Goal: Task Accomplishment & Management: Manage account settings

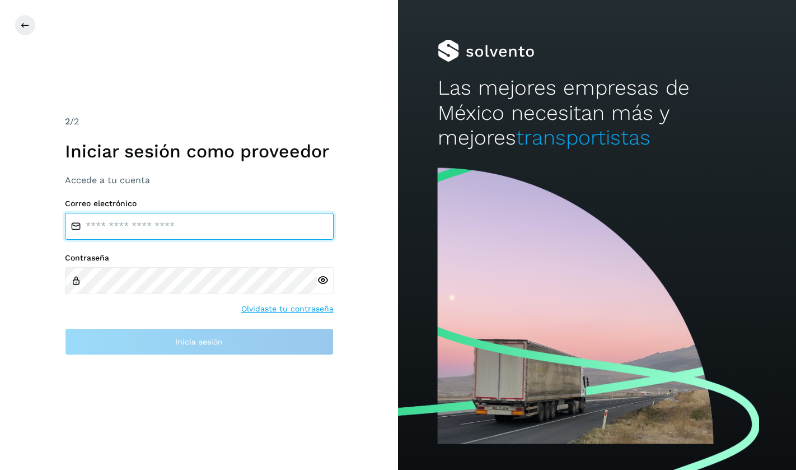
type input "**********"
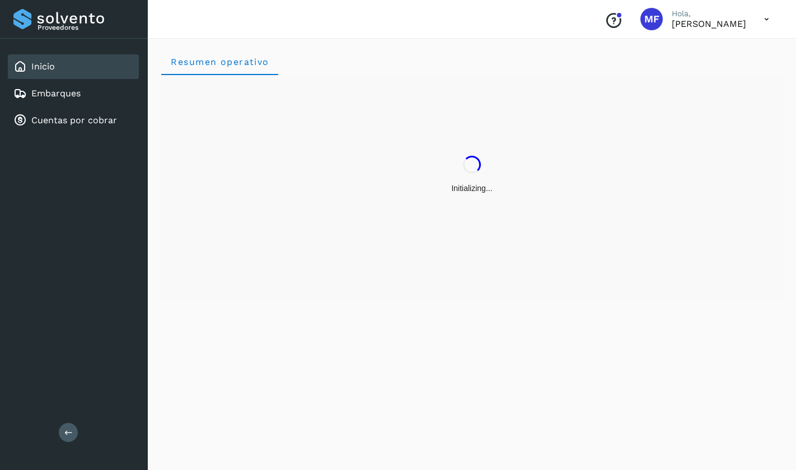
click at [321, 279] on div "Initializing..." at bounding box center [472, 187] width 622 height 224
click at [76, 119] on link "Cuentas por cobrar" at bounding box center [74, 120] width 86 height 11
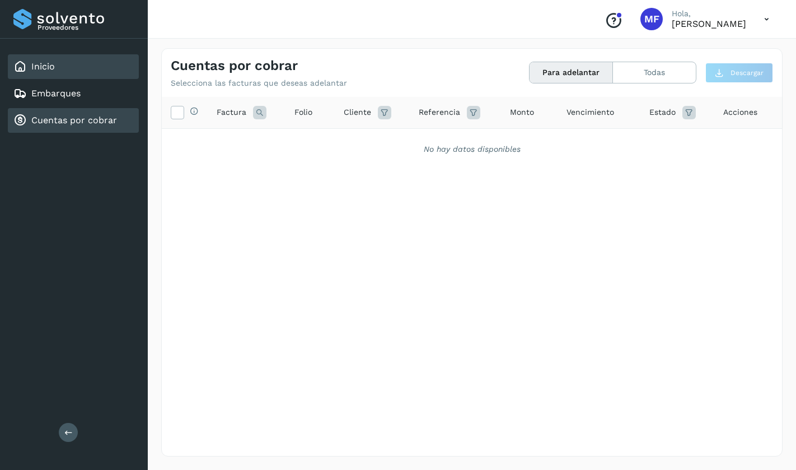
click at [51, 68] on link "Inicio" at bounding box center [43, 66] width 24 height 11
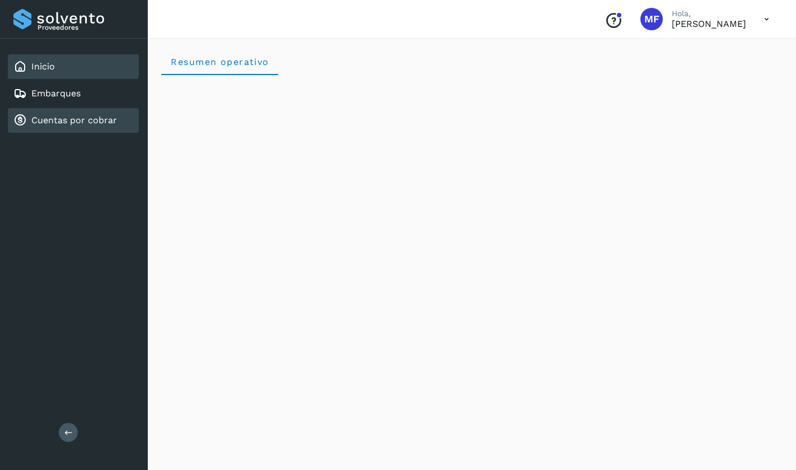
click at [50, 119] on link "Cuentas por cobrar" at bounding box center [74, 120] width 86 height 11
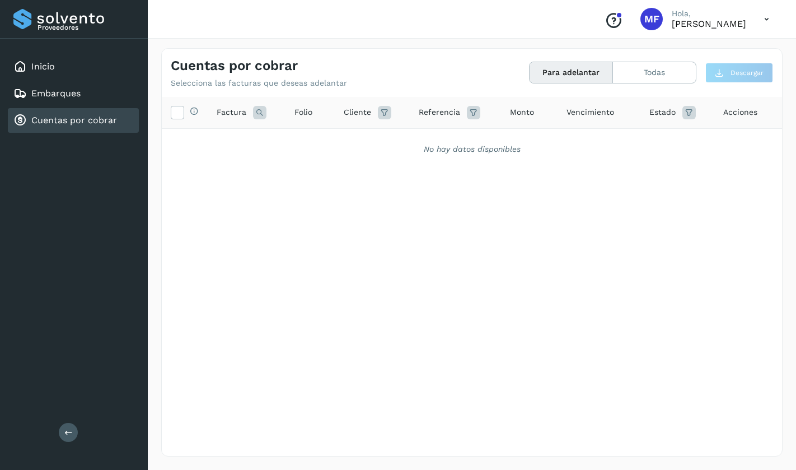
click at [294, 169] on div "Selecciona todas las facturas disponibles para adelanto Factura Folio Cliente R…" at bounding box center [472, 253] width 620 height 313
click at [32, 66] on link "Inicio" at bounding box center [43, 66] width 24 height 11
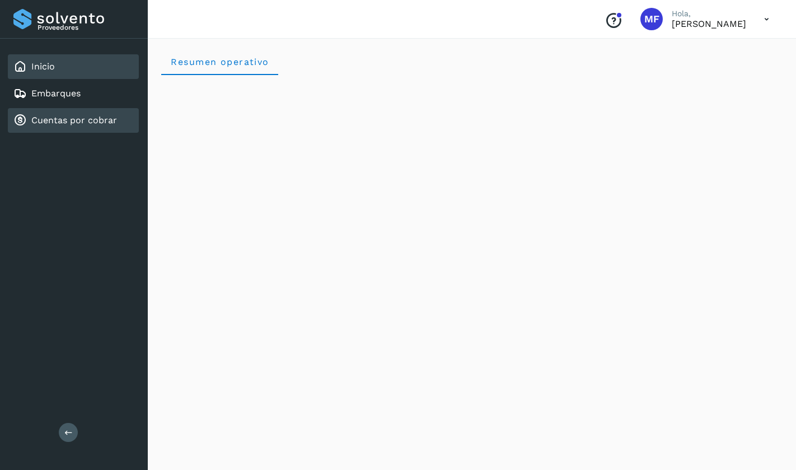
click at [82, 119] on link "Cuentas por cobrar" at bounding box center [74, 120] width 86 height 11
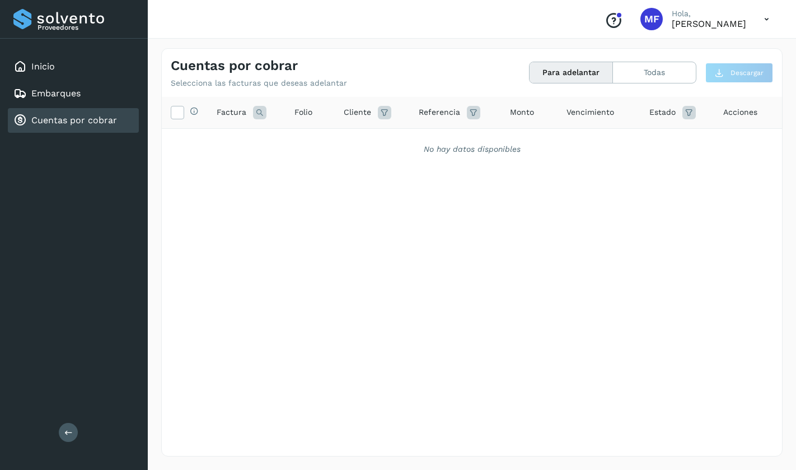
click at [338, 26] on div "Conoce nuestros beneficios MF [PERSON_NAME], [PERSON_NAME]" at bounding box center [472, 19] width 648 height 39
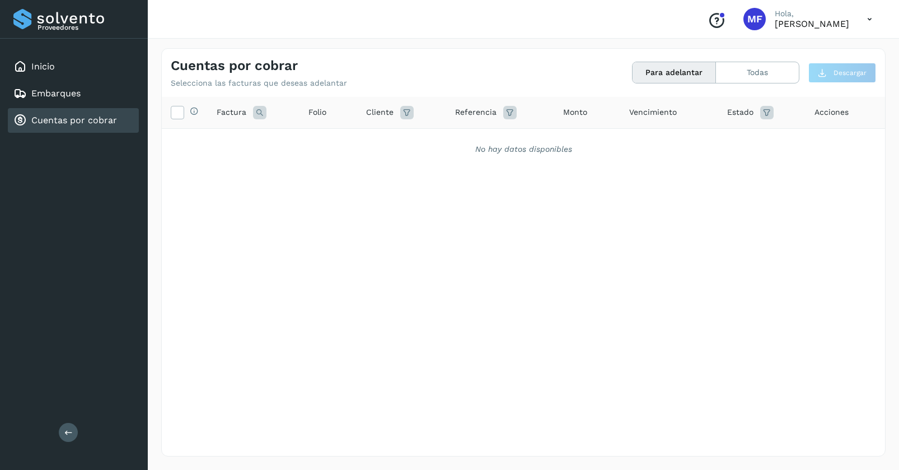
click at [340, 154] on div "No hay datos disponibles" at bounding box center [523, 149] width 723 height 41
click at [180, 221] on div "Selecciona todas las facturas disponibles para adelanto Factura Folio Cliente R…" at bounding box center [523, 253] width 723 height 313
click at [796, 21] on icon at bounding box center [869, 19] width 23 height 23
click at [762, 54] on icon at bounding box center [761, 50] width 11 height 11
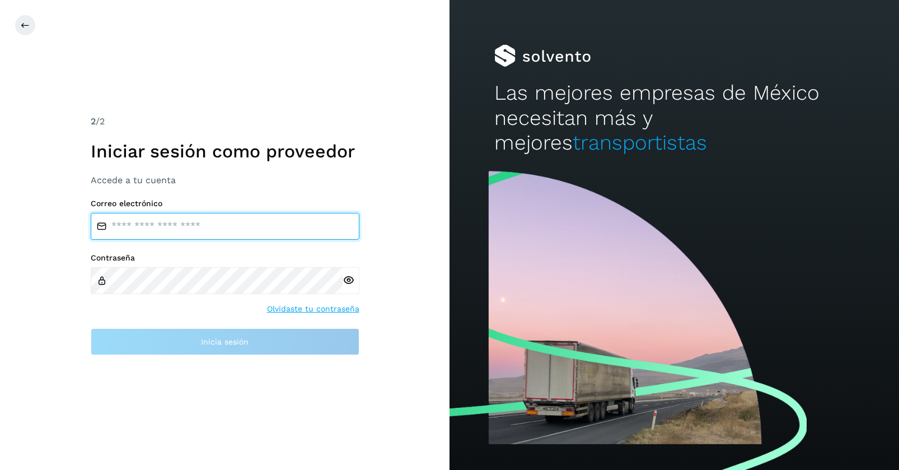
type input "**********"
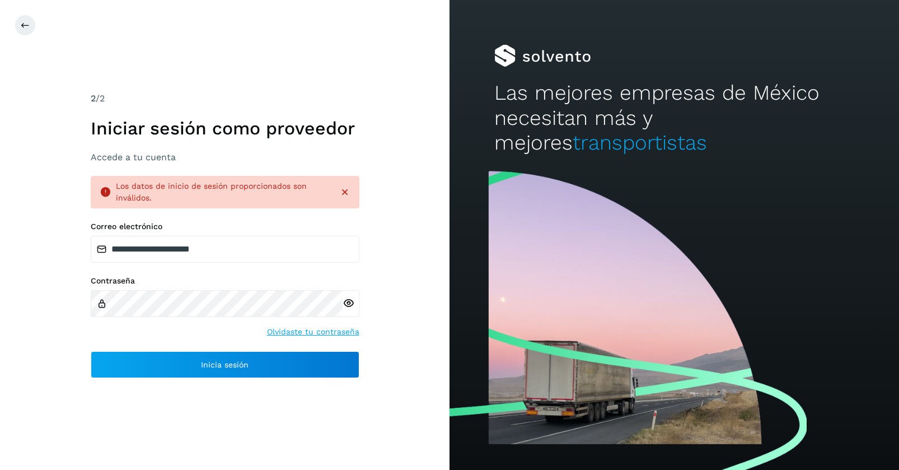
click at [348, 302] on icon at bounding box center [349, 303] width 12 height 12
